Goal: Task Accomplishment & Management: Manage account settings

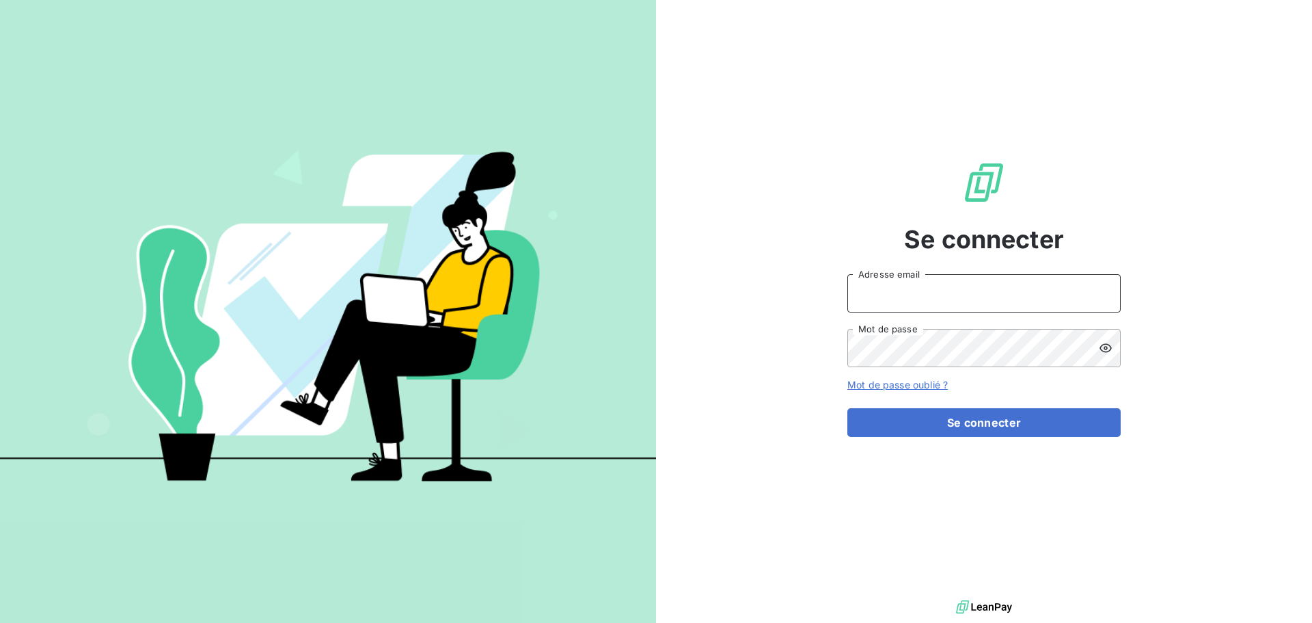
type input "[PERSON_NAME][EMAIL_ADDRESS][DOMAIN_NAME]"
click at [958, 440] on div "Se connecter [PERSON_NAME][EMAIL_ADDRESS][DOMAIN_NAME] Adresse email Mot de pas…" at bounding box center [984, 298] width 273 height 597
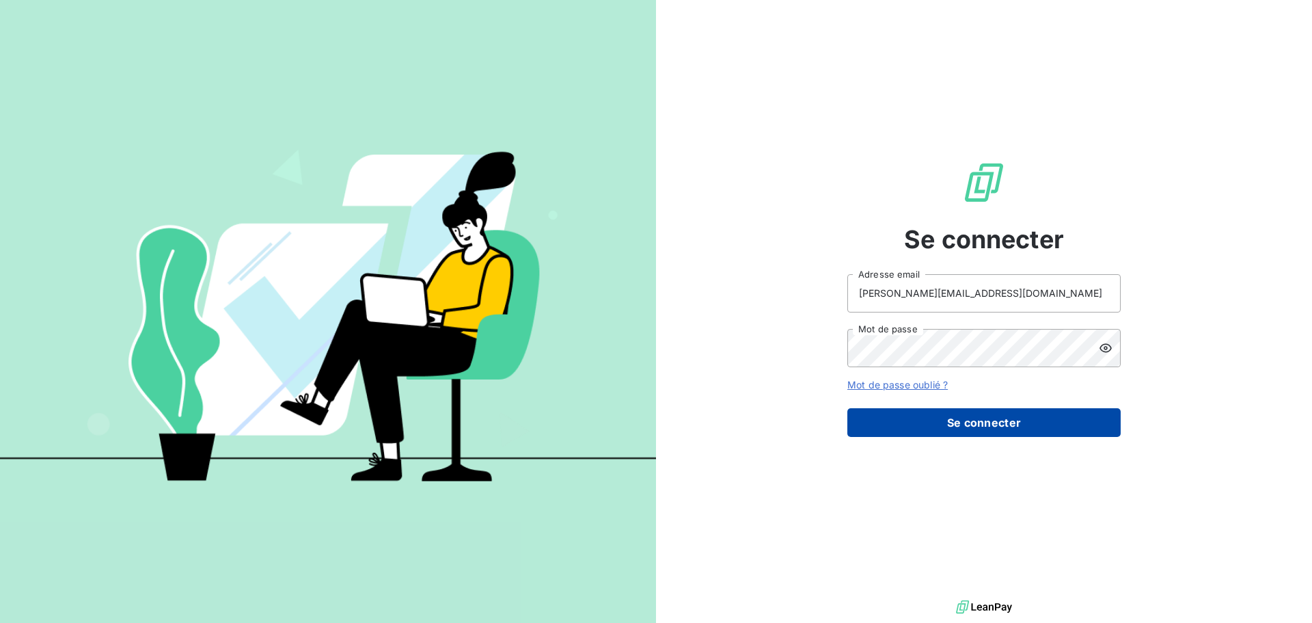
click at [967, 429] on button "Se connecter" at bounding box center [984, 422] width 273 height 29
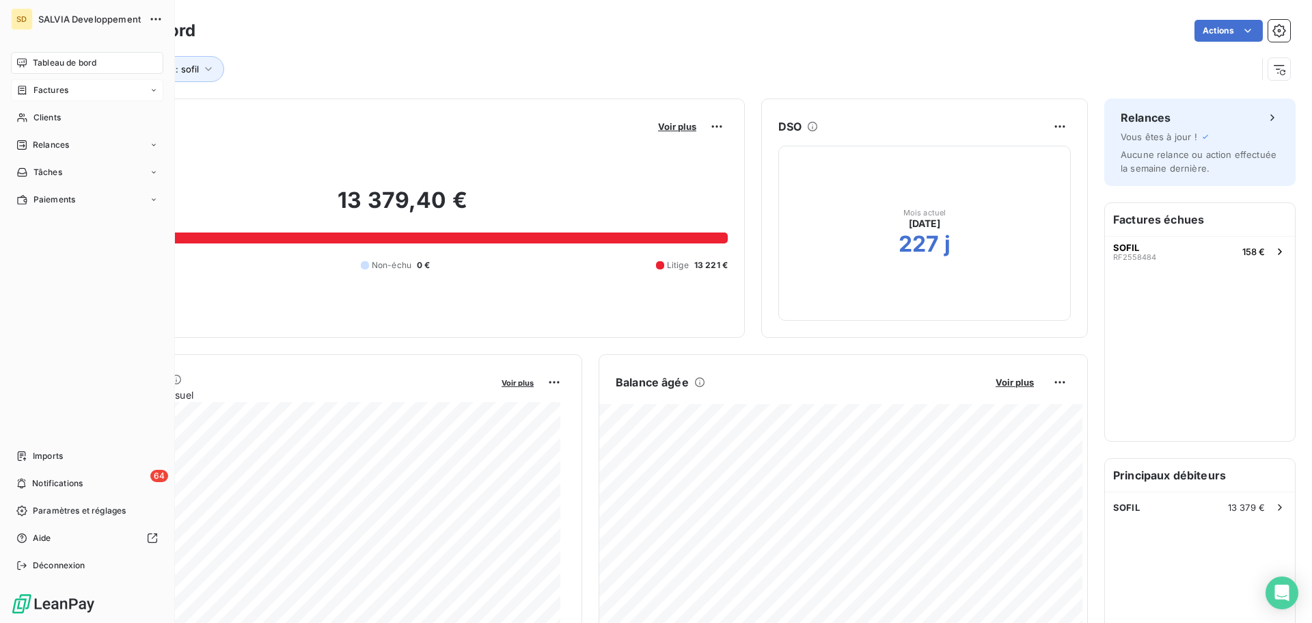
click at [59, 92] on span "Factures" at bounding box center [50, 90] width 35 height 12
click at [58, 120] on span "Factures" at bounding box center [50, 117] width 35 height 12
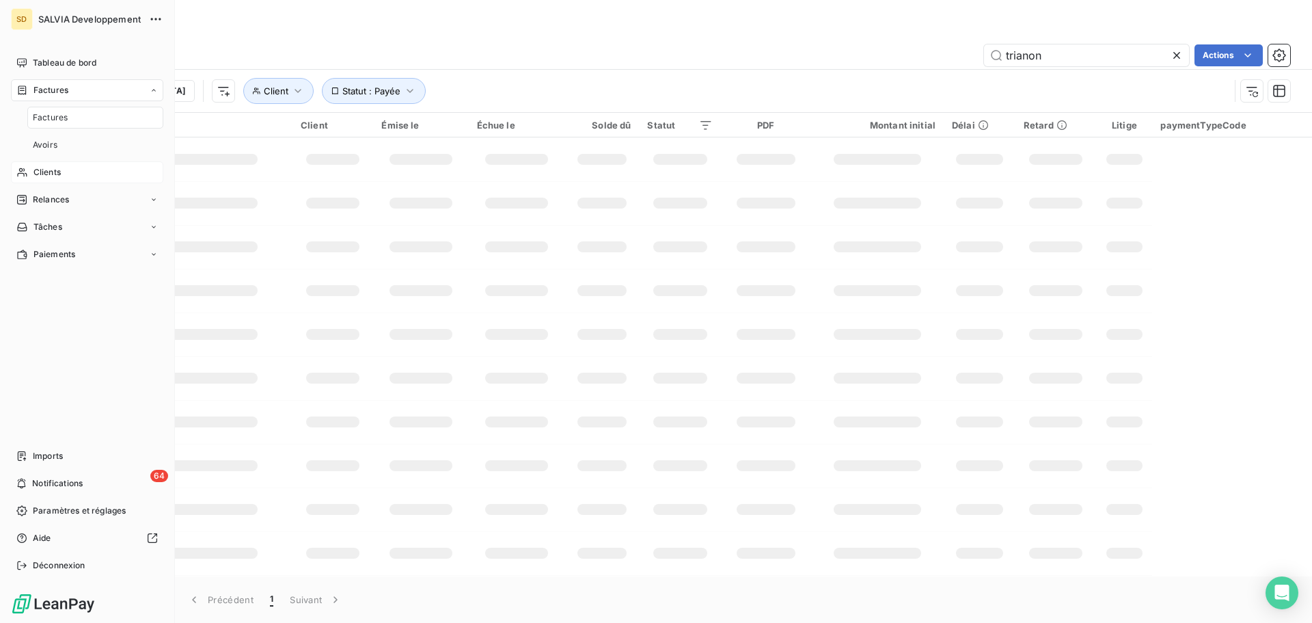
click at [57, 176] on span "Clients" at bounding box center [46, 172] width 27 height 12
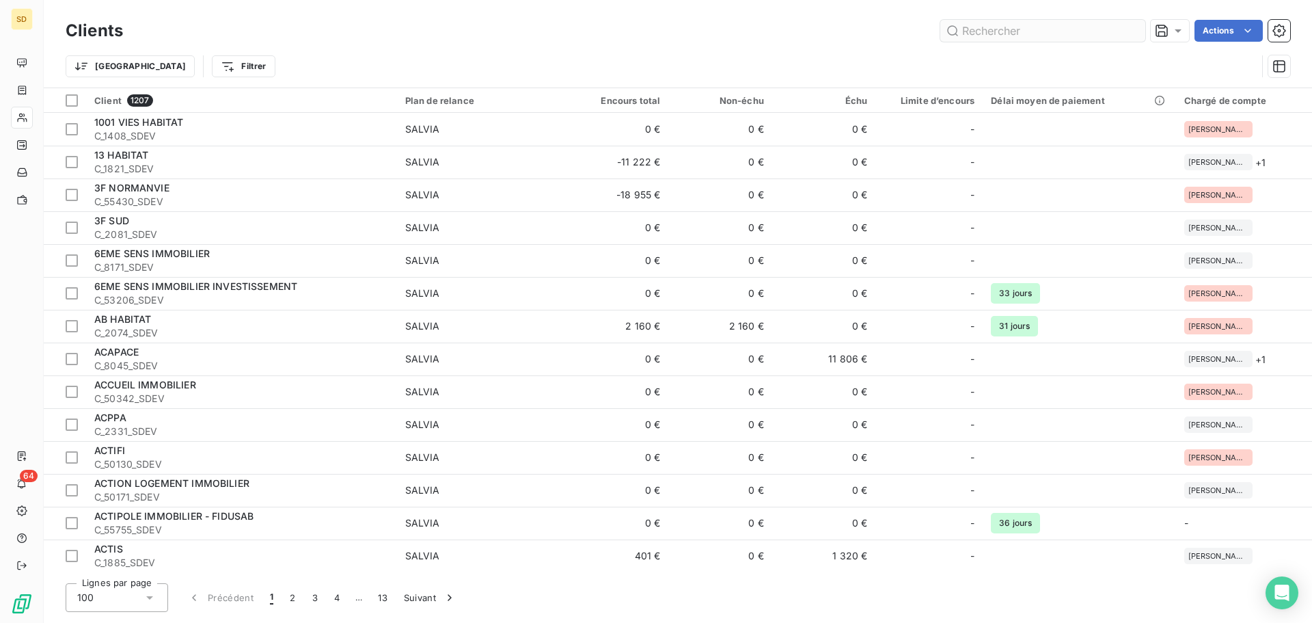
click at [1012, 28] on input "text" at bounding box center [1043, 31] width 205 height 22
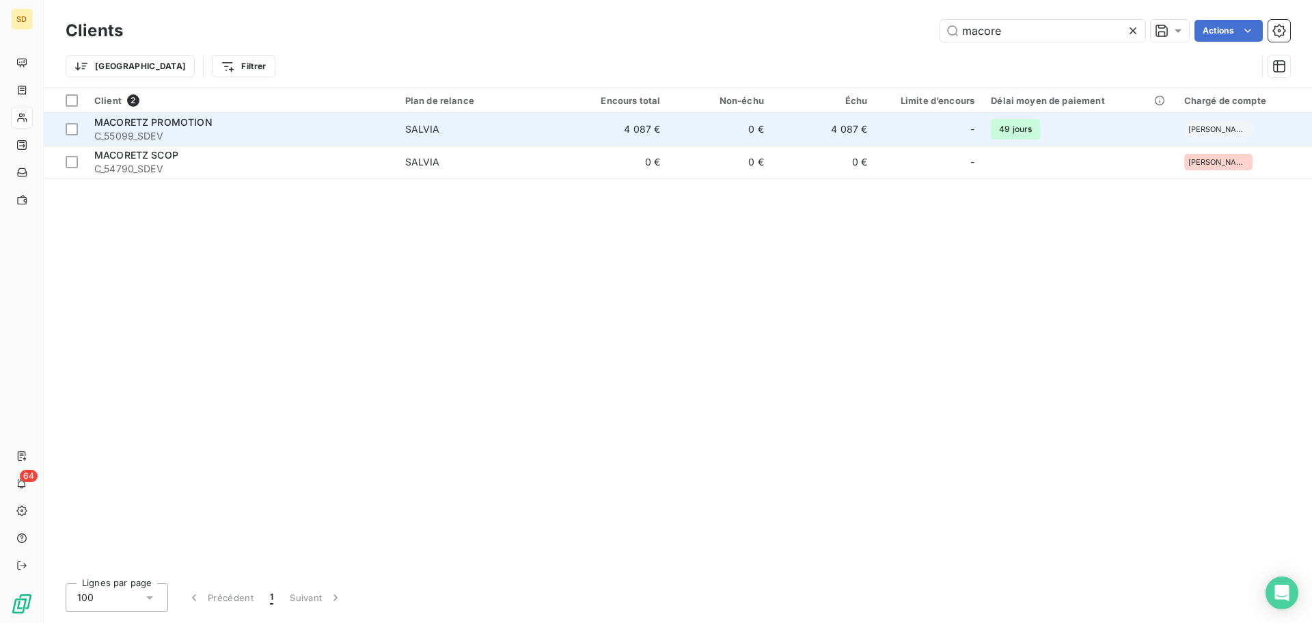
type input "macore"
click at [678, 131] on td "0 €" at bounding box center [721, 129] width 104 height 33
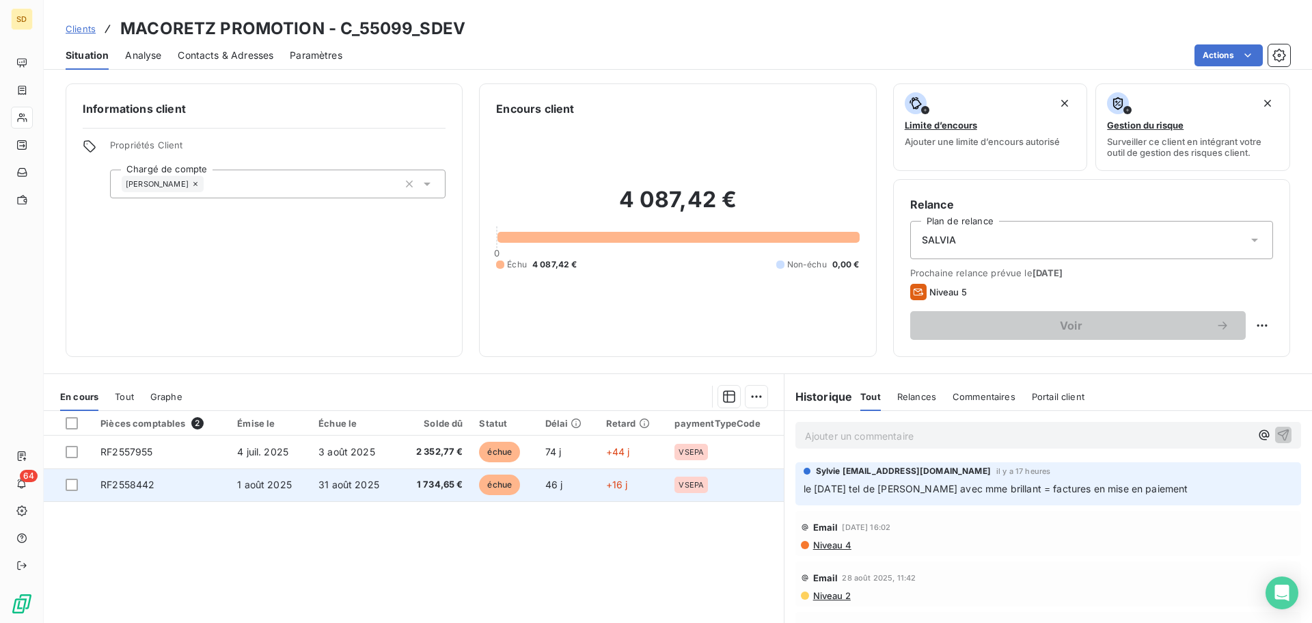
click at [377, 484] on td "31 août 2025" at bounding box center [354, 484] width 88 height 33
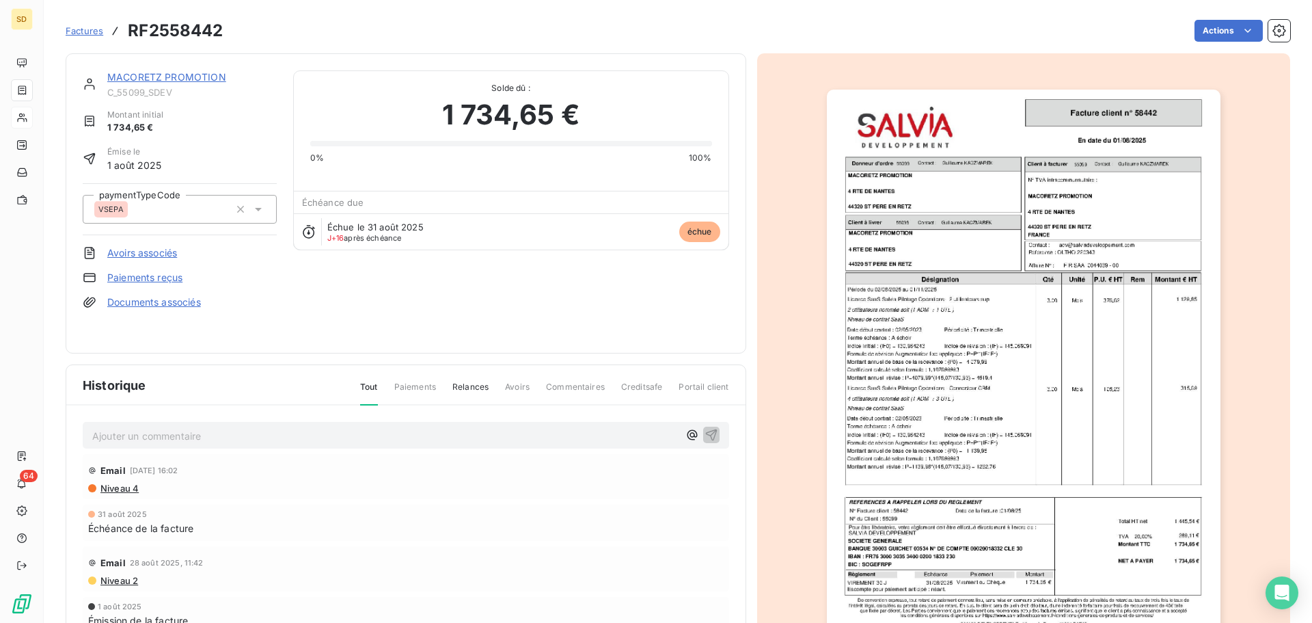
click at [951, 332] on img "button" at bounding box center [1024, 368] width 394 height 556
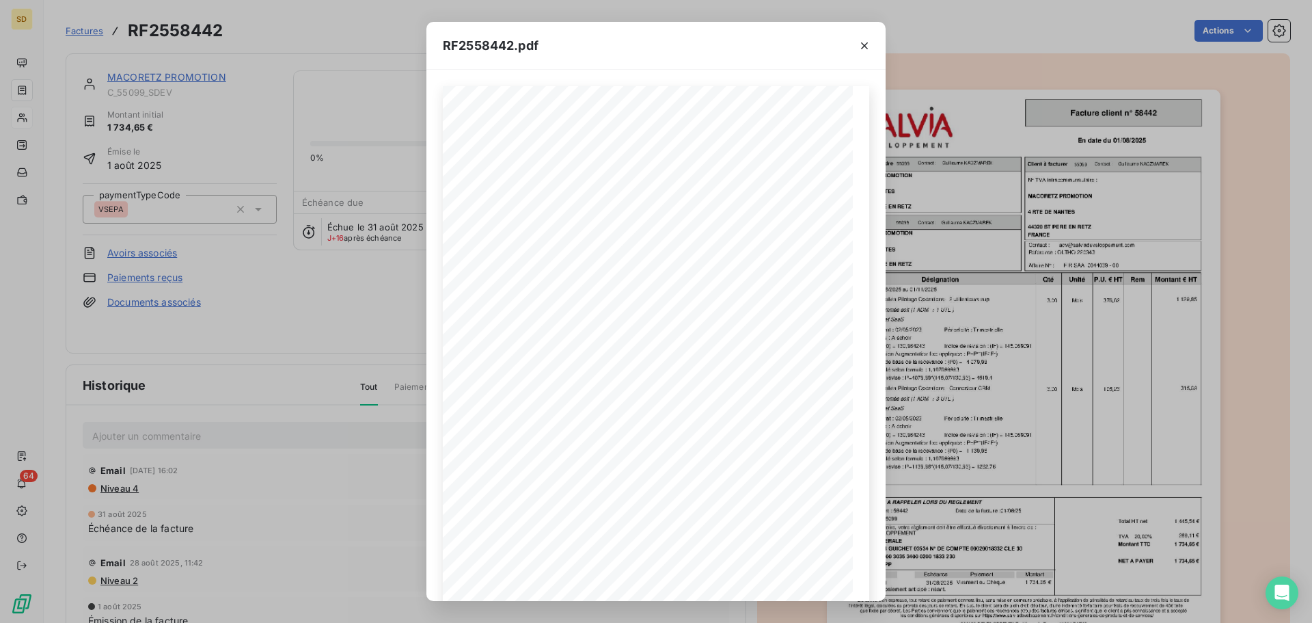
drag, startPoint x: 186, startPoint y: 339, endPoint x: 210, endPoint y: 331, distance: 25.3
click at [186, 338] on div "RF2558442.pdf FIR SAA 0044039 - 00 [DATE] En date du Client à livrer Donneur d'…" at bounding box center [656, 311] width 1312 height 623
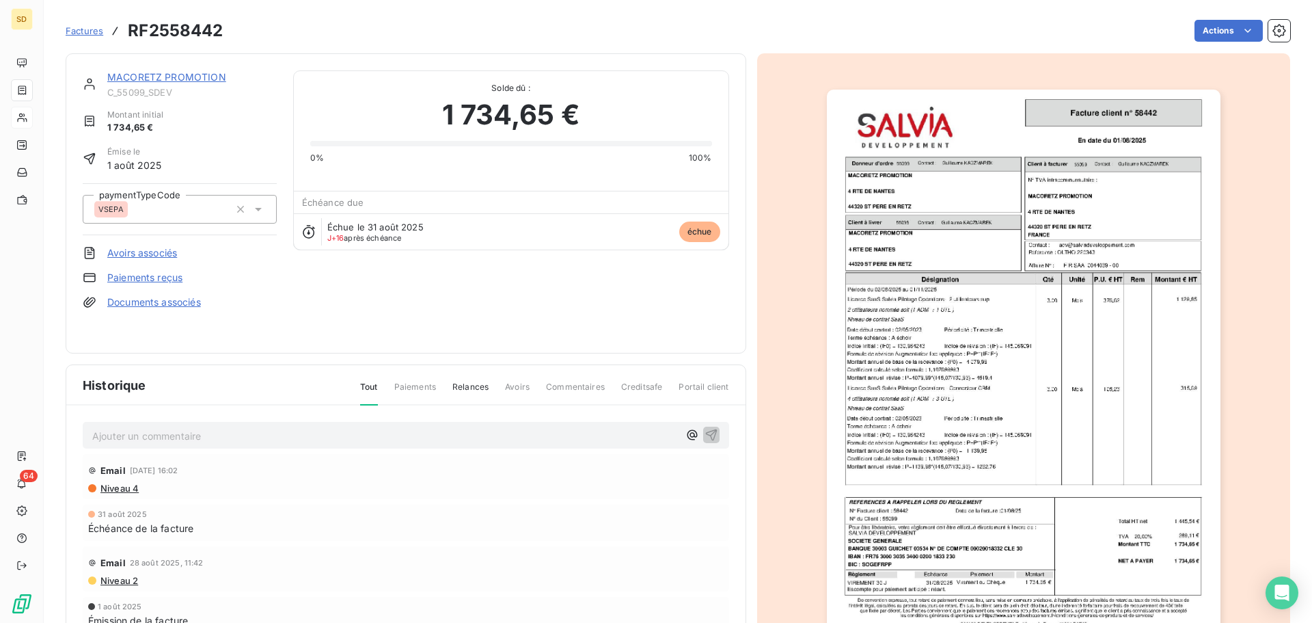
click at [353, 238] on span "J+16 après échéance" at bounding box center [364, 238] width 75 height 8
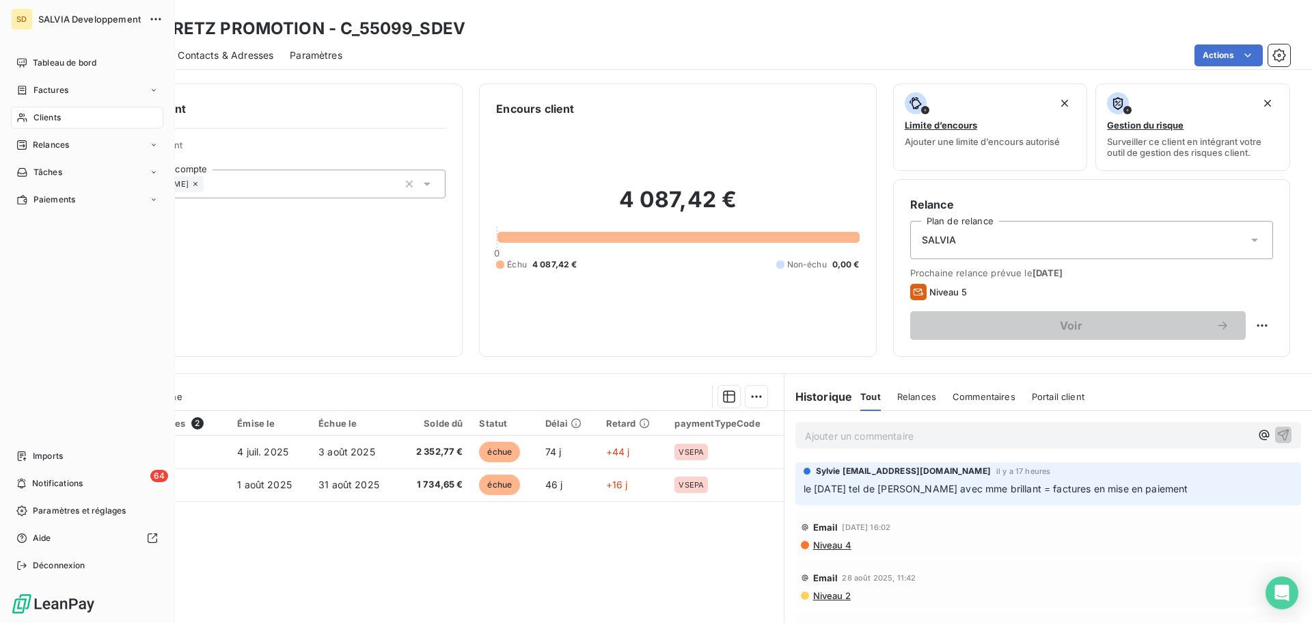
click at [46, 116] on span "Clients" at bounding box center [46, 117] width 27 height 12
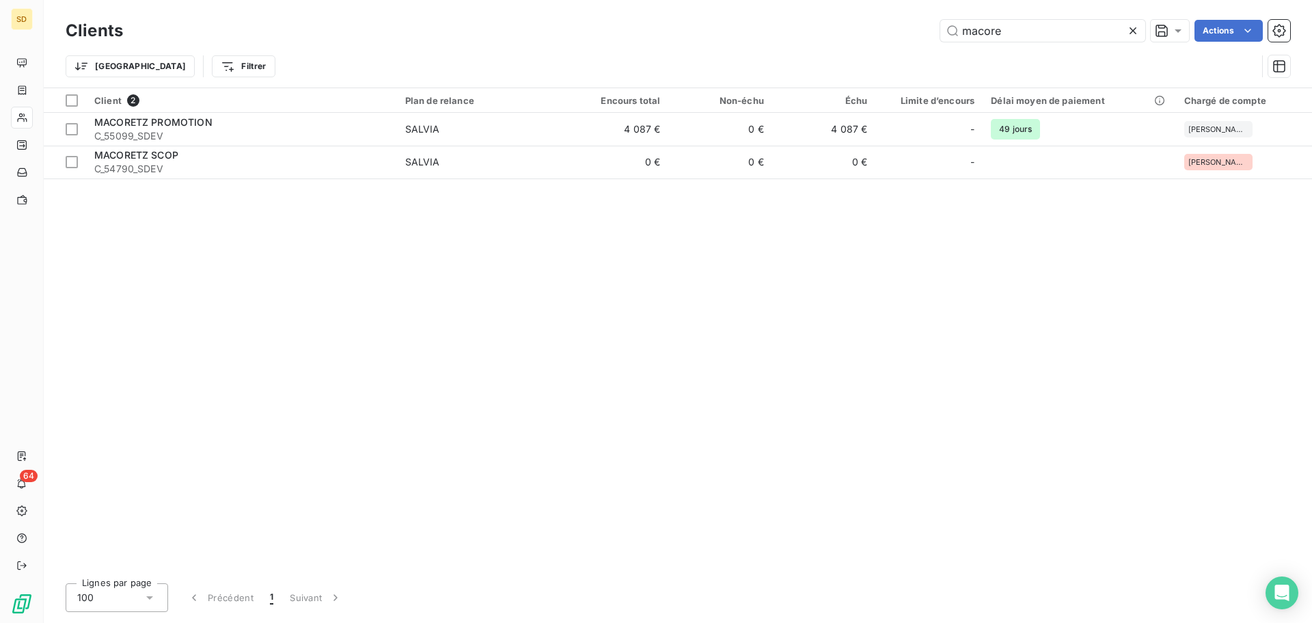
drag, startPoint x: 1025, startPoint y: 30, endPoint x: 779, endPoint y: 22, distance: 246.9
click at [779, 22] on div "macore Actions" at bounding box center [714, 31] width 1151 height 22
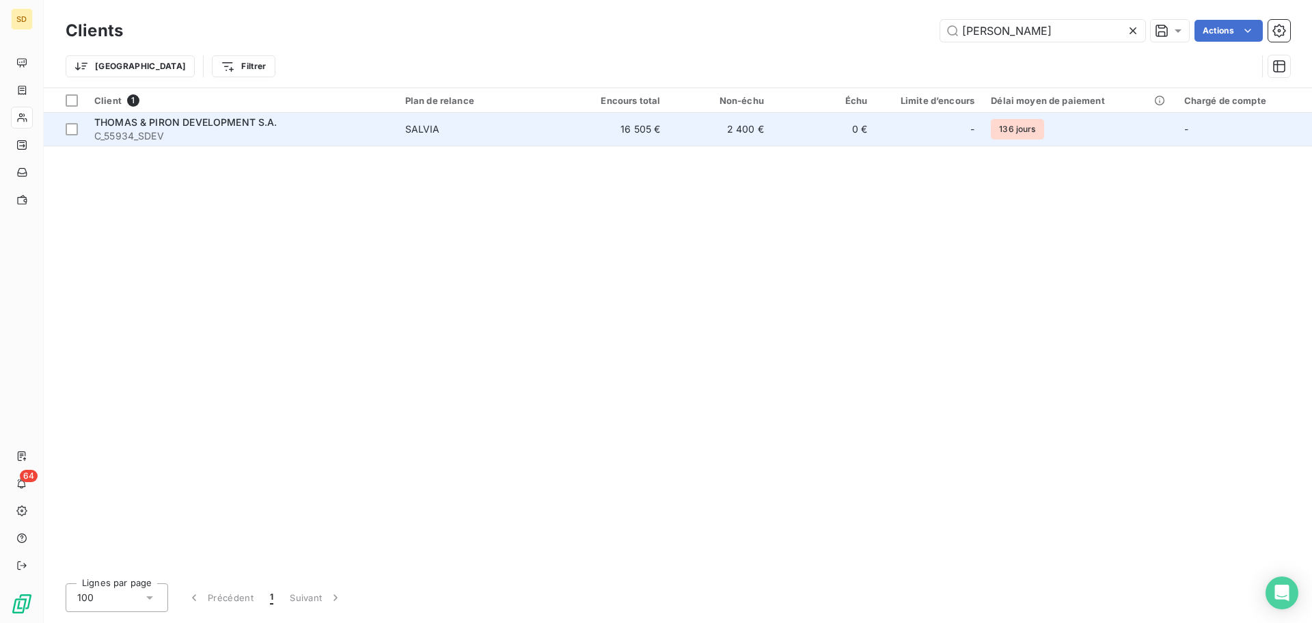
type input "[PERSON_NAME]"
click at [373, 126] on div "THOMAS & PIRON DEVELOPMENT S.A." at bounding box center [241, 123] width 295 height 14
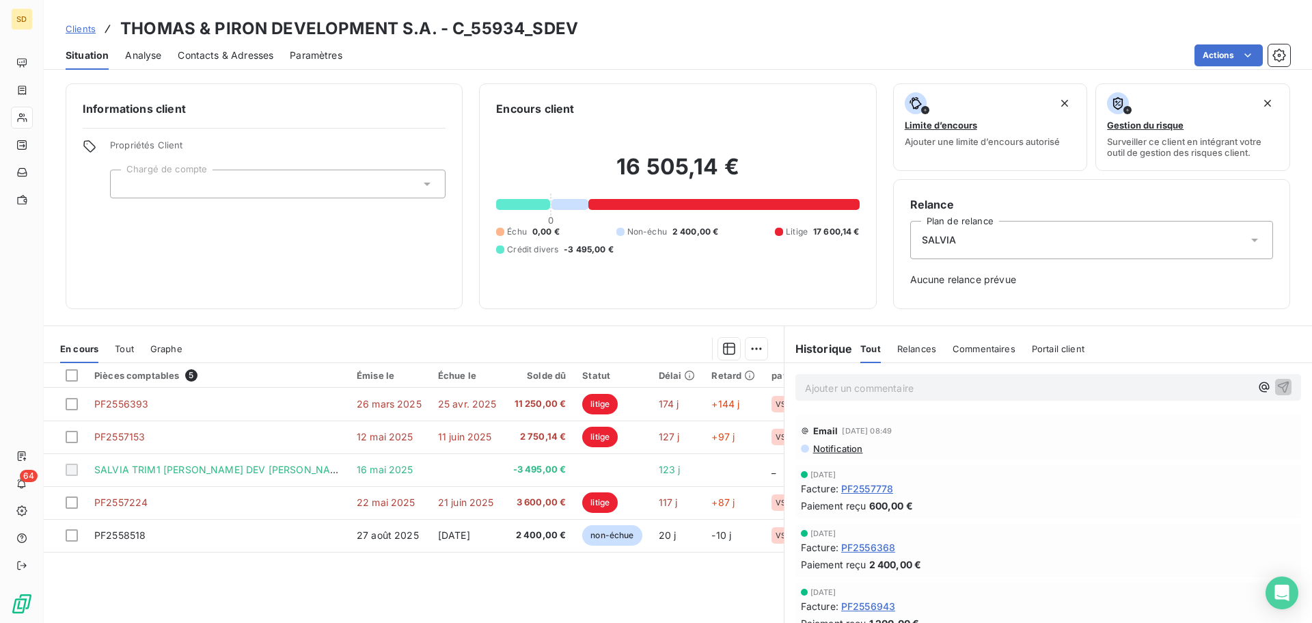
click at [833, 450] on span "Notification" at bounding box center [837, 448] width 51 height 11
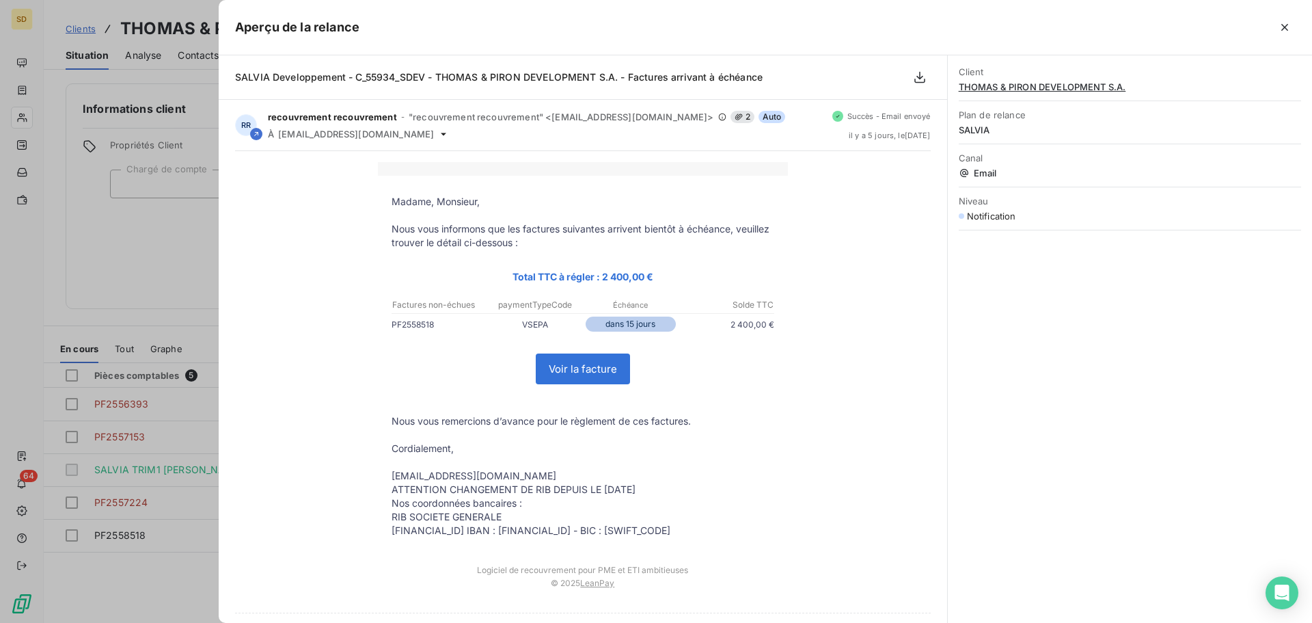
click at [175, 188] on div at bounding box center [656, 311] width 1312 height 623
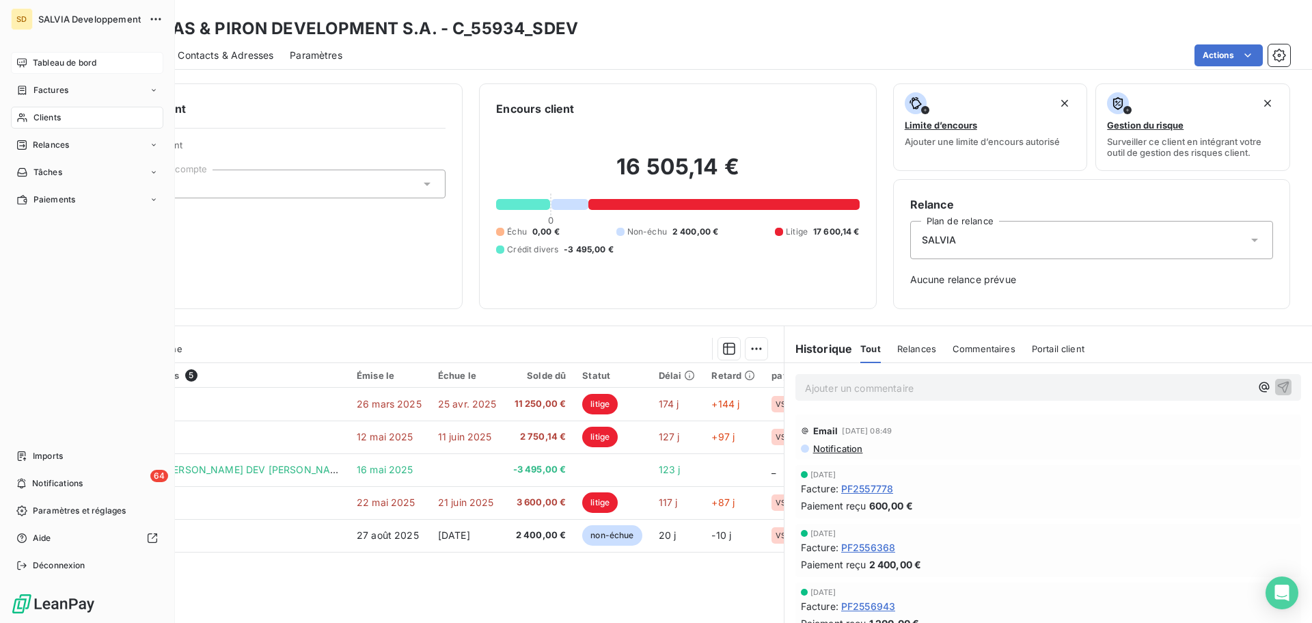
click at [46, 57] on span "Tableau de bord" at bounding box center [65, 63] width 64 height 12
